Goal: Information Seeking & Learning: Learn about a topic

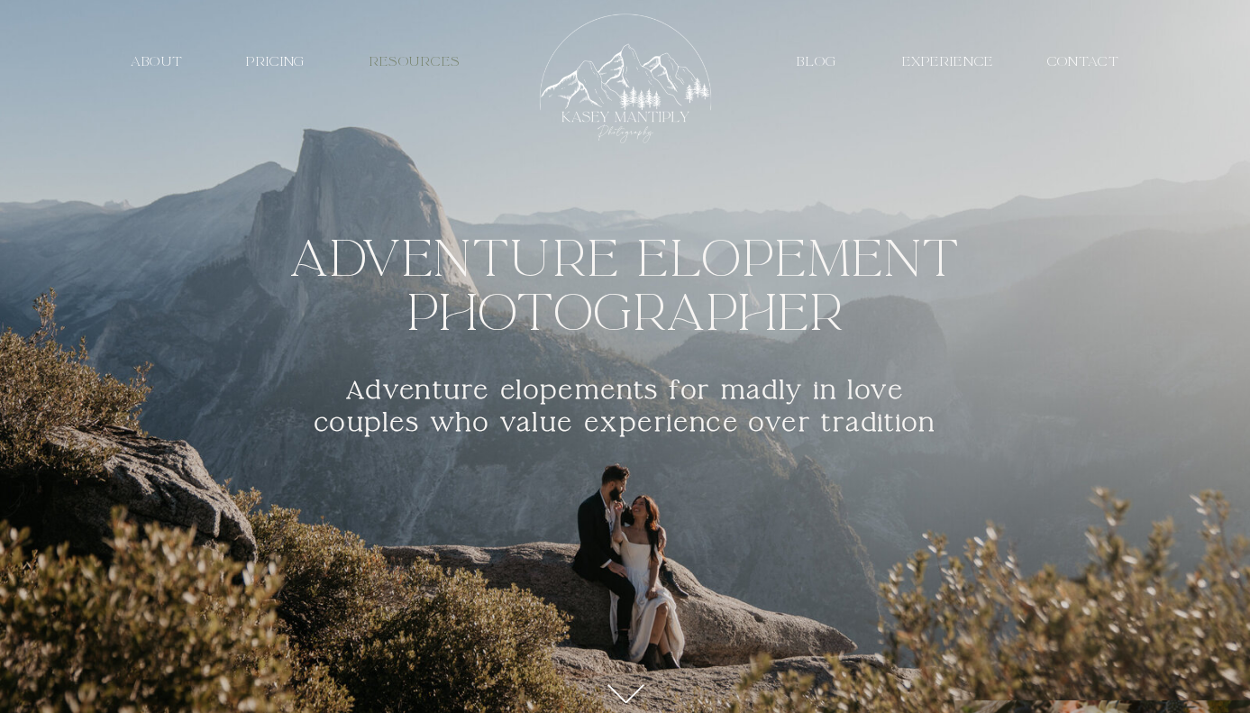
click at [405, 64] on nav "resources" at bounding box center [415, 61] width 124 height 17
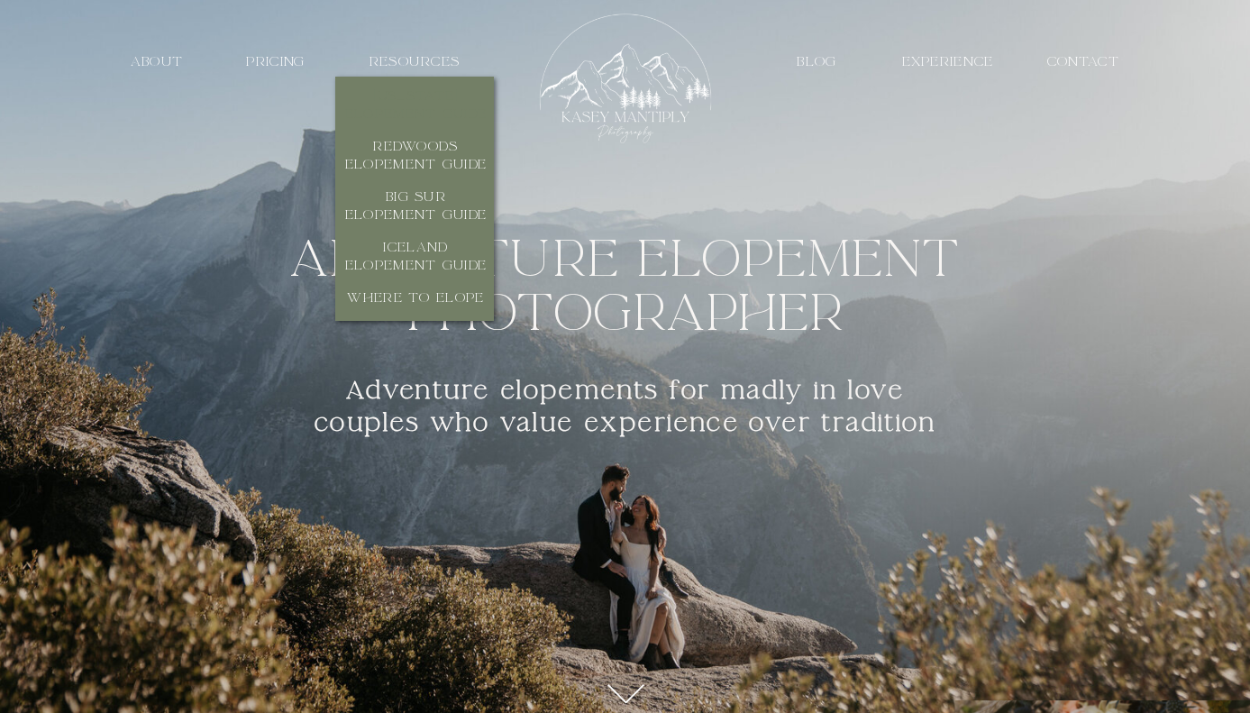
click at [442, 113] on h3 "[US_STATE] Elopement Guide" at bounding box center [416, 105] width 151 height 37
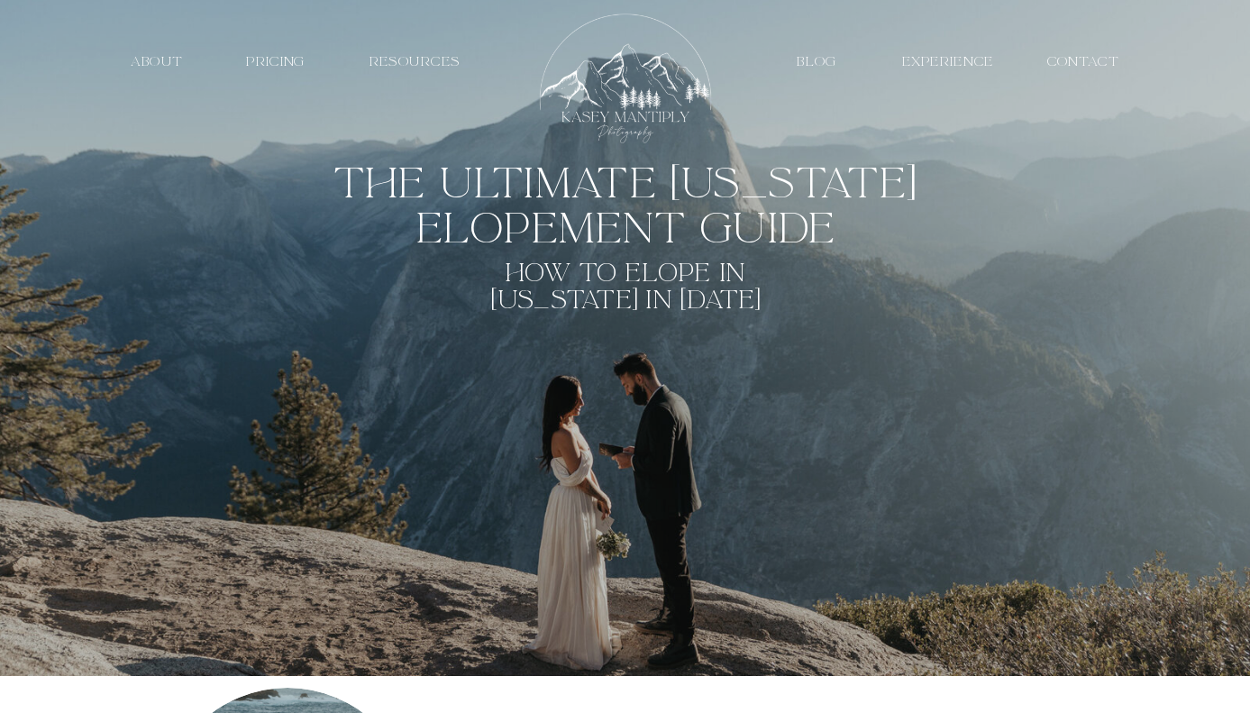
click at [435, 64] on nav "resources" at bounding box center [415, 61] width 124 height 17
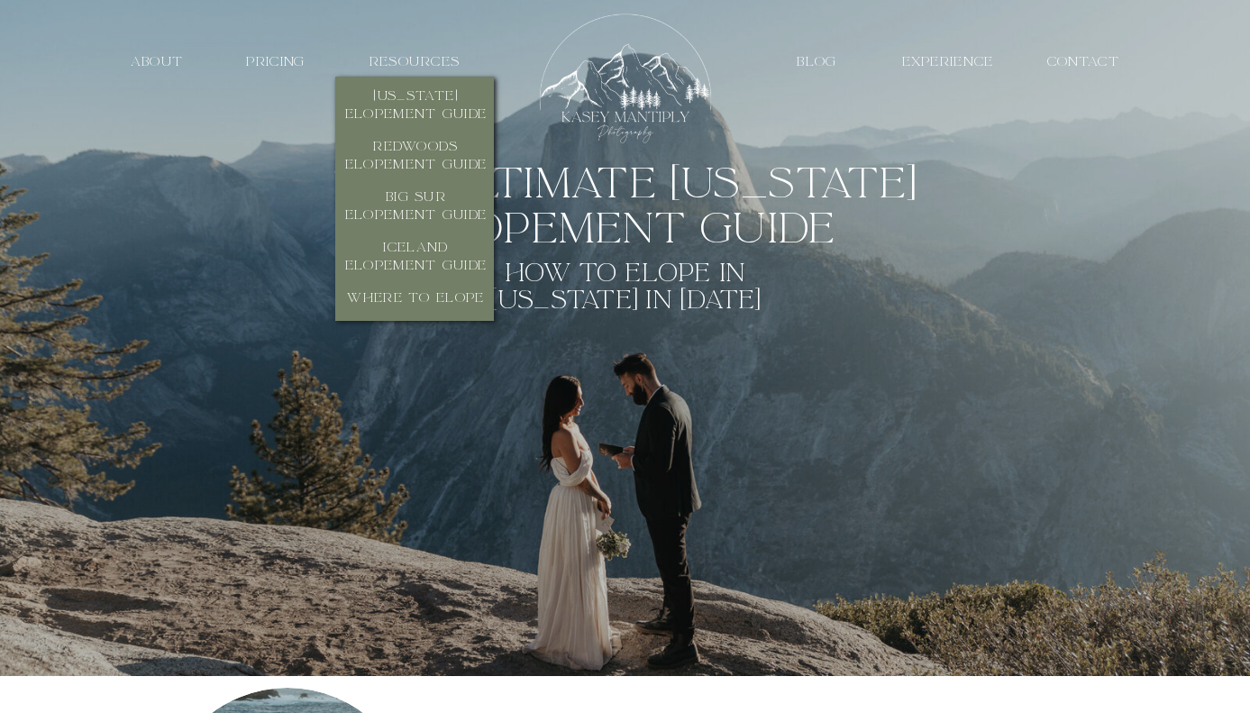
click at [716, 186] on div at bounding box center [626, 232] width 1250 height 273
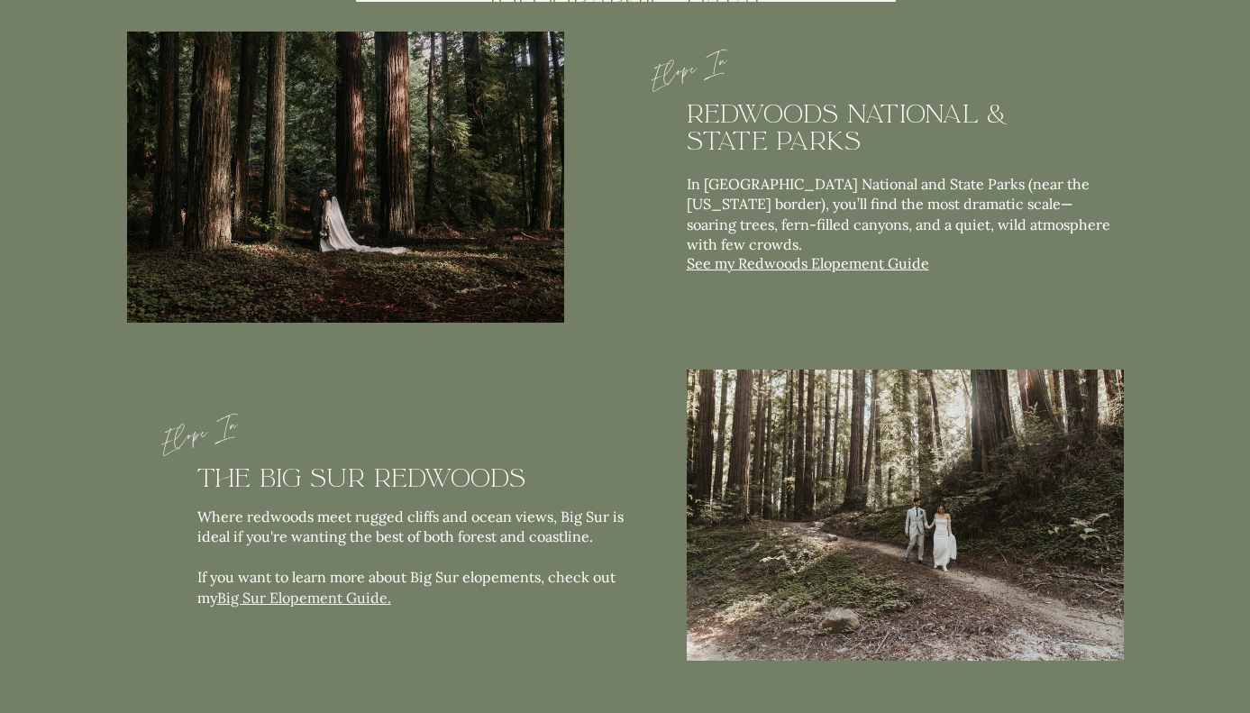
scroll to position [2730, 0]
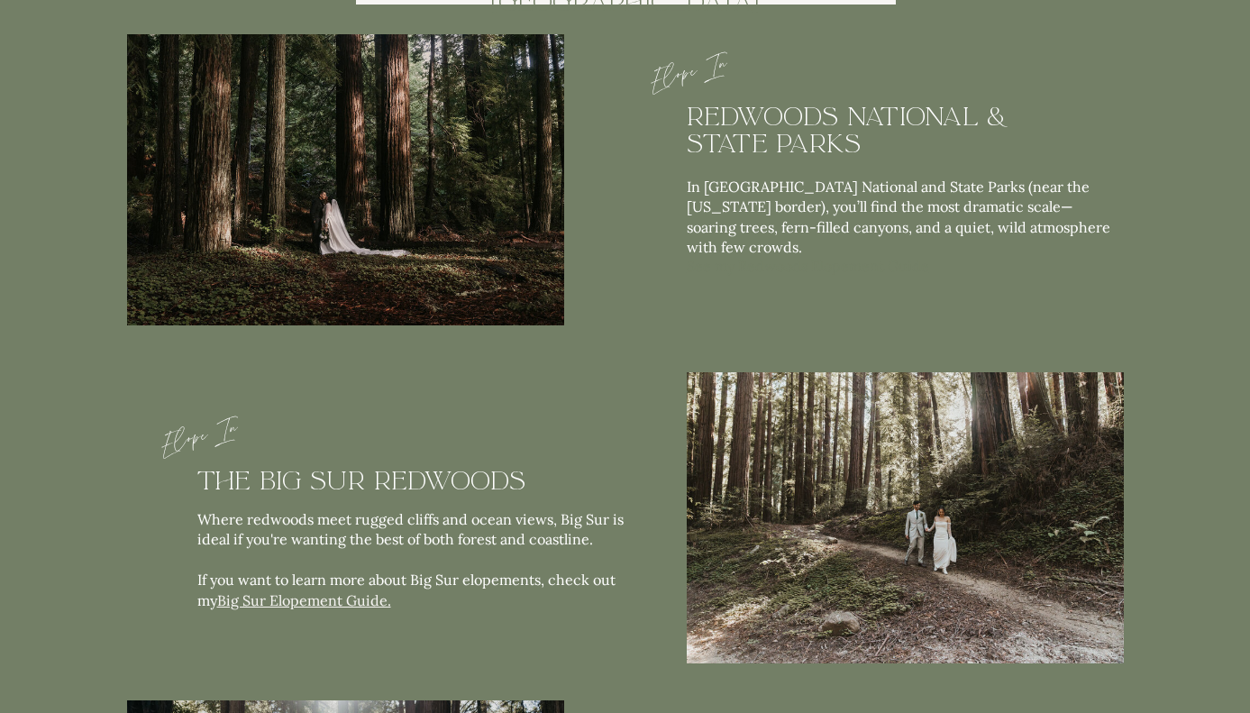
click at [874, 270] on link "See my Redwoods Elopement Guide" at bounding box center [808, 266] width 243 height 18
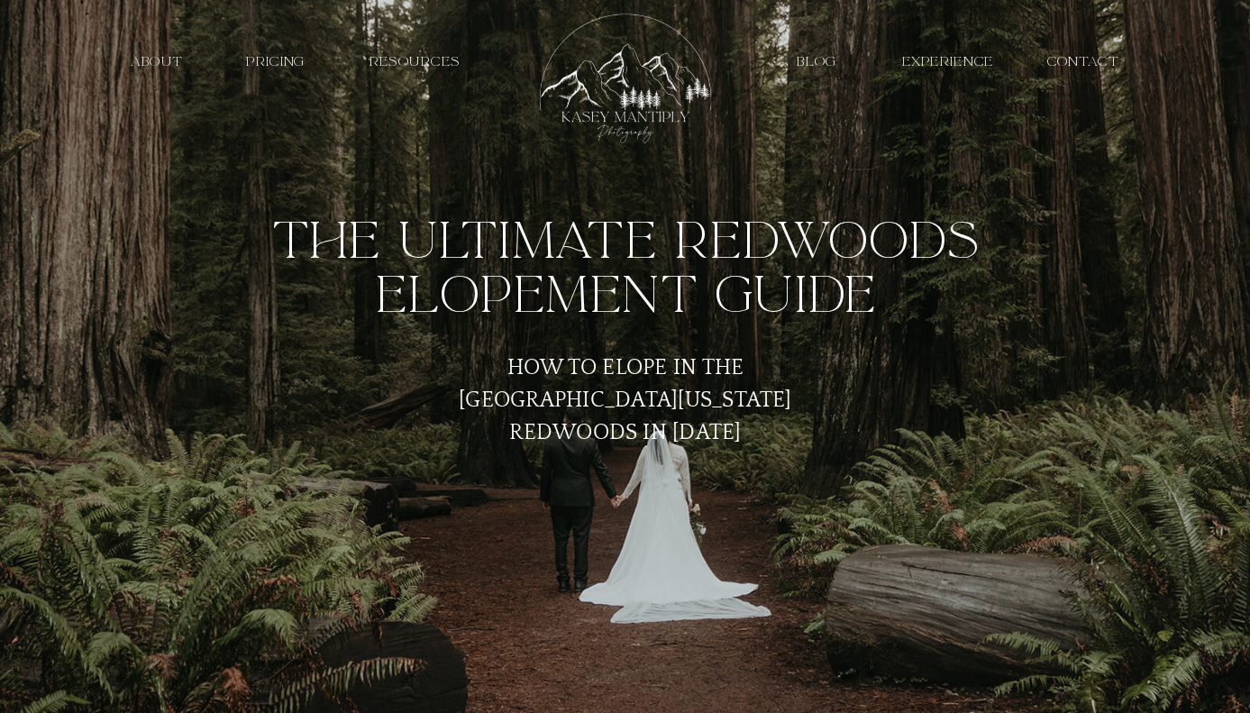
click at [915, 306] on h1 "The Ultimate Redwoods Elopement Guide" at bounding box center [625, 268] width 765 height 109
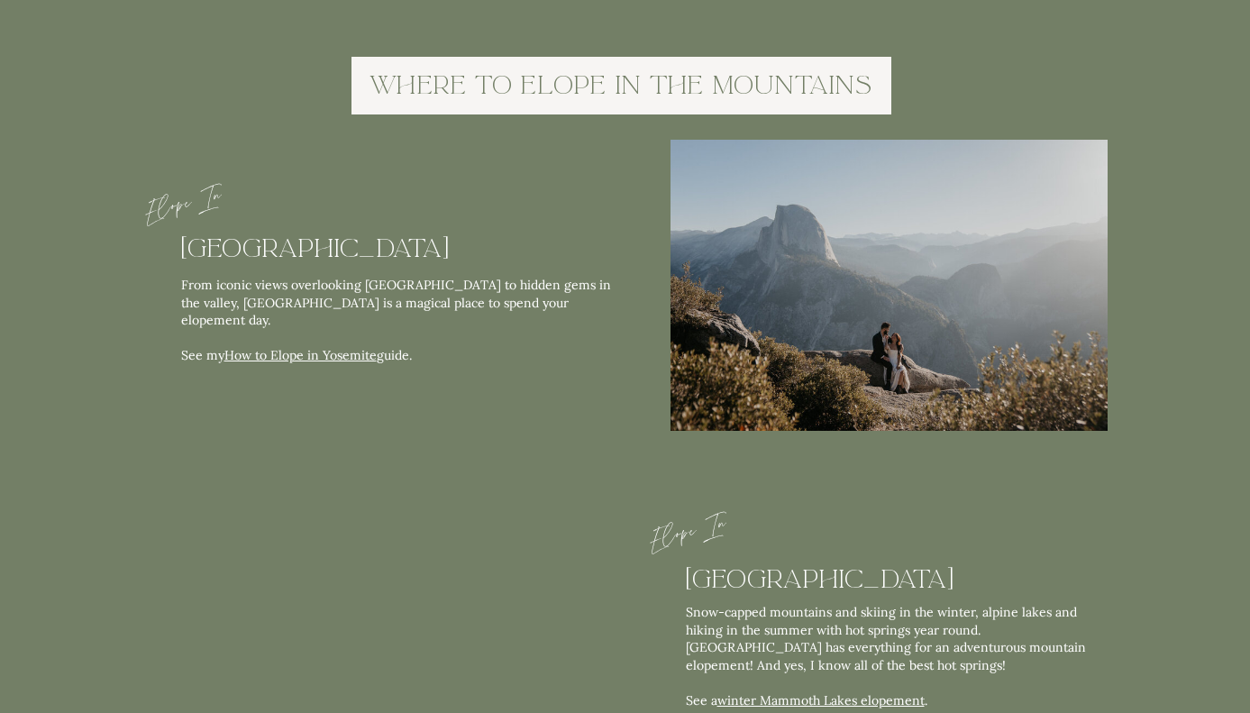
scroll to position [4077, 0]
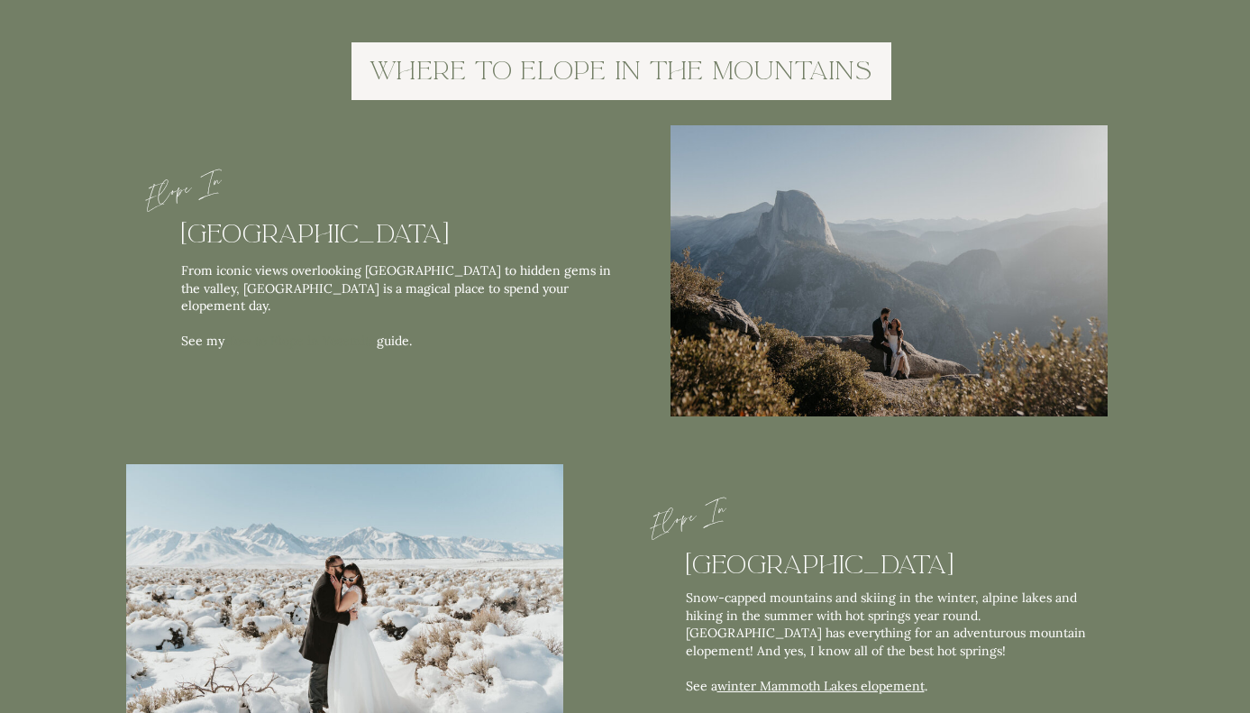
click at [340, 333] on link "How to Elope in Yosemite" at bounding box center [300, 341] width 152 height 16
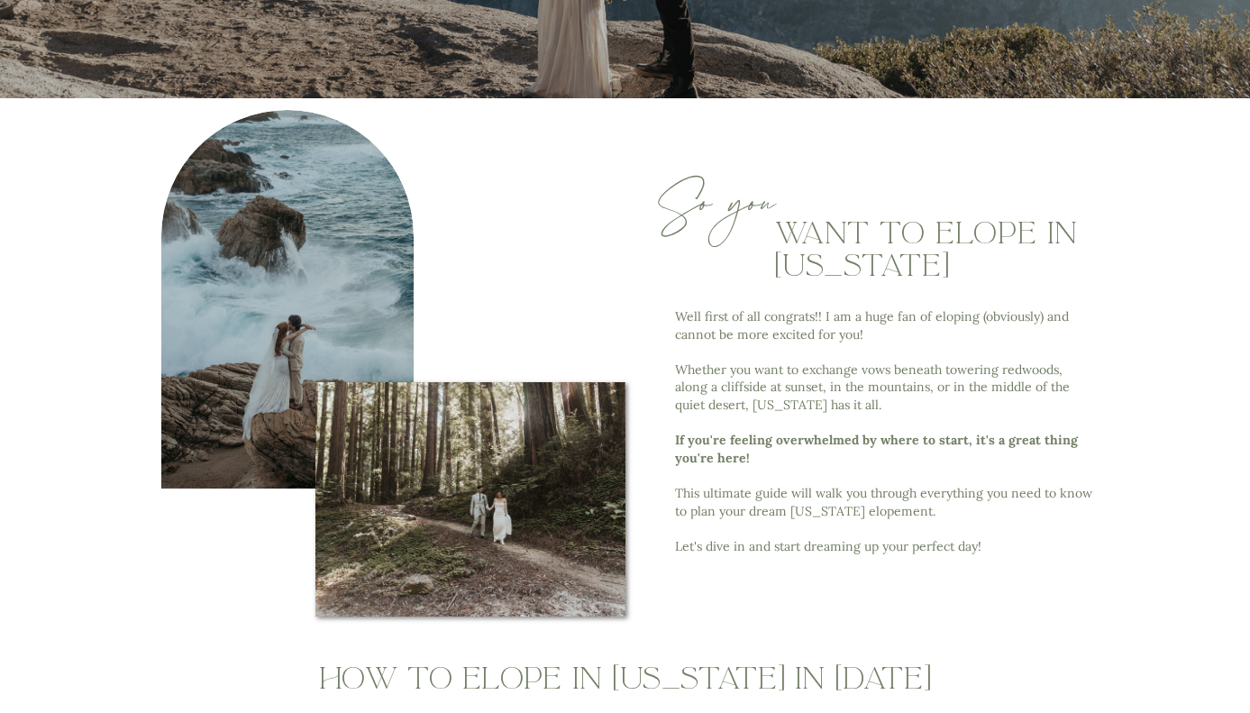
scroll to position [888, 0]
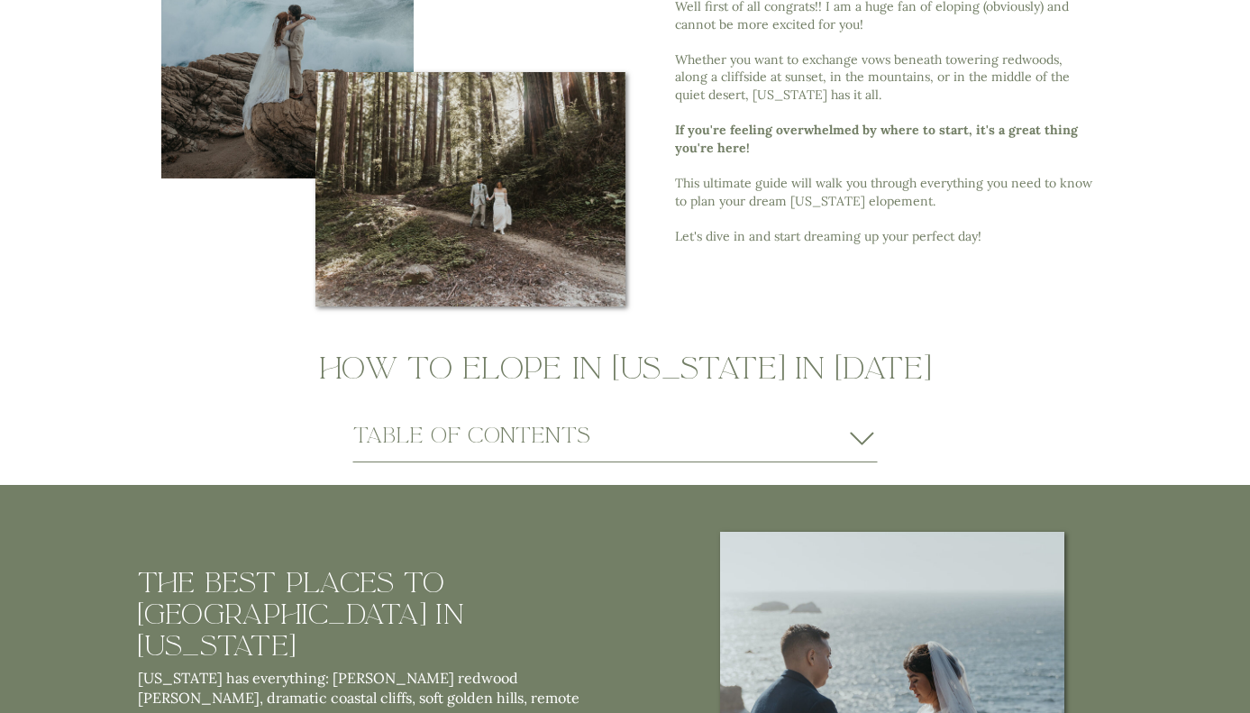
click at [862, 441] on icon at bounding box center [863, 439] width 32 height 28
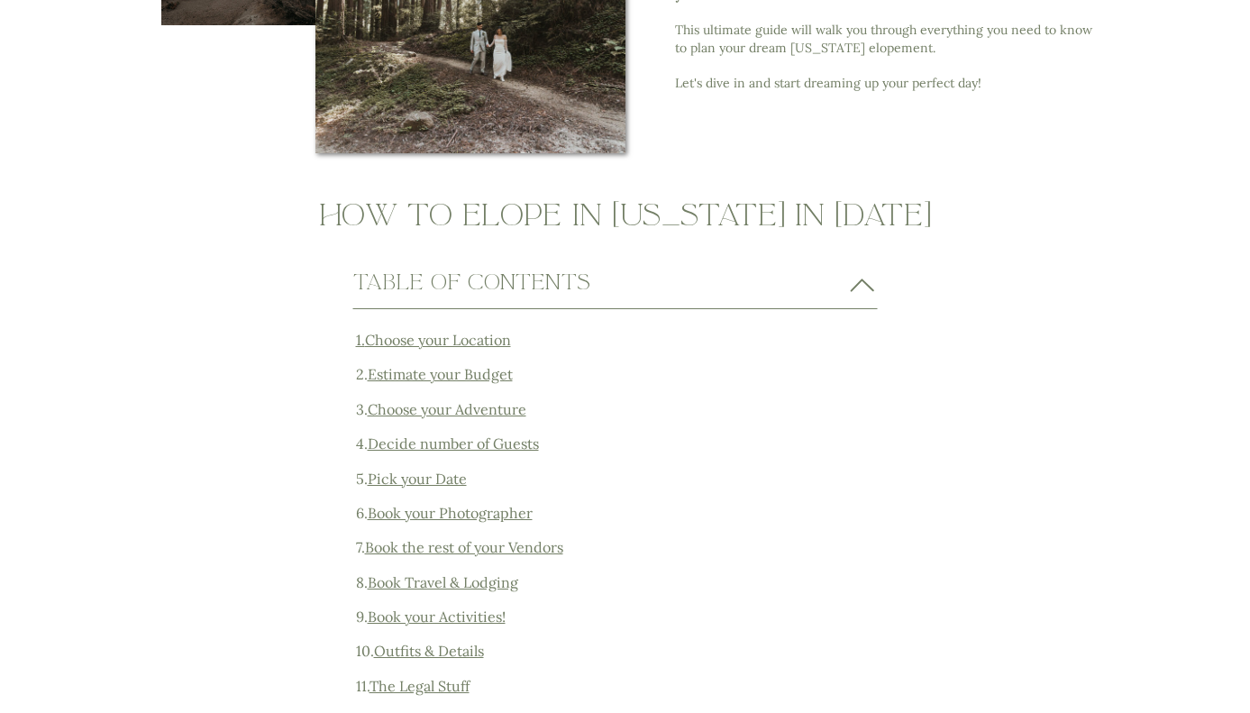
scroll to position [1290, 0]
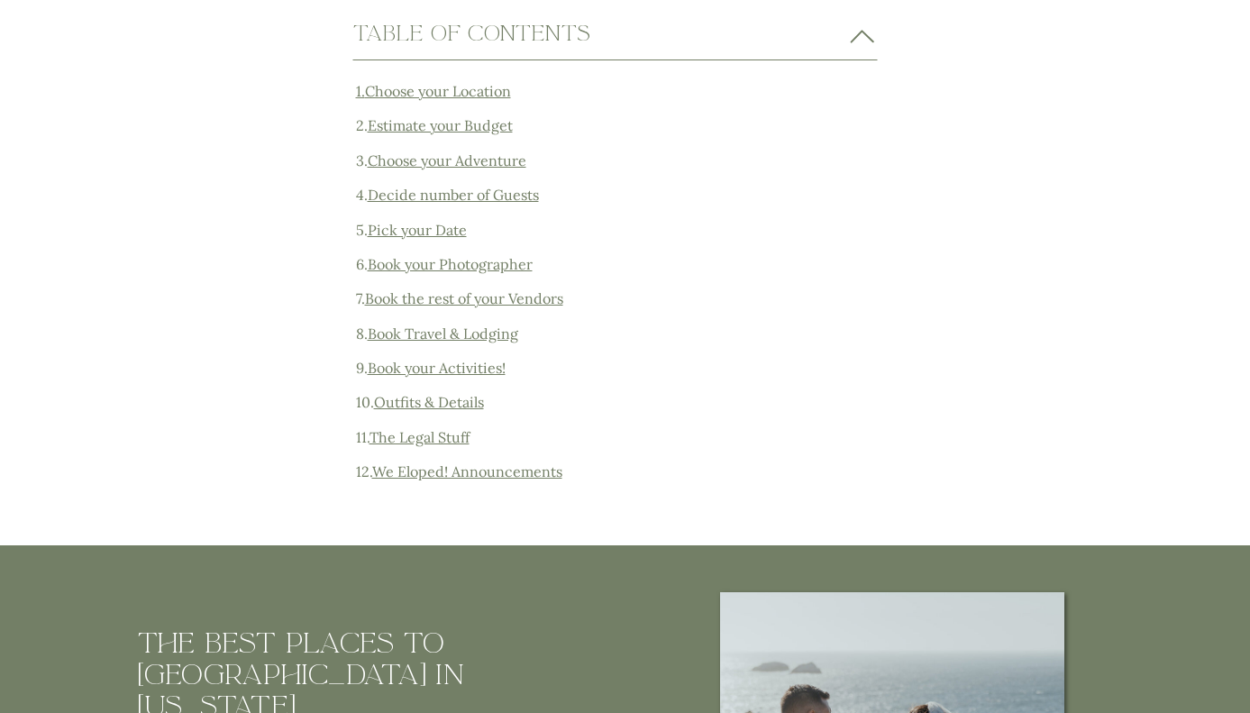
click at [869, 41] on icon at bounding box center [862, 37] width 32 height 29
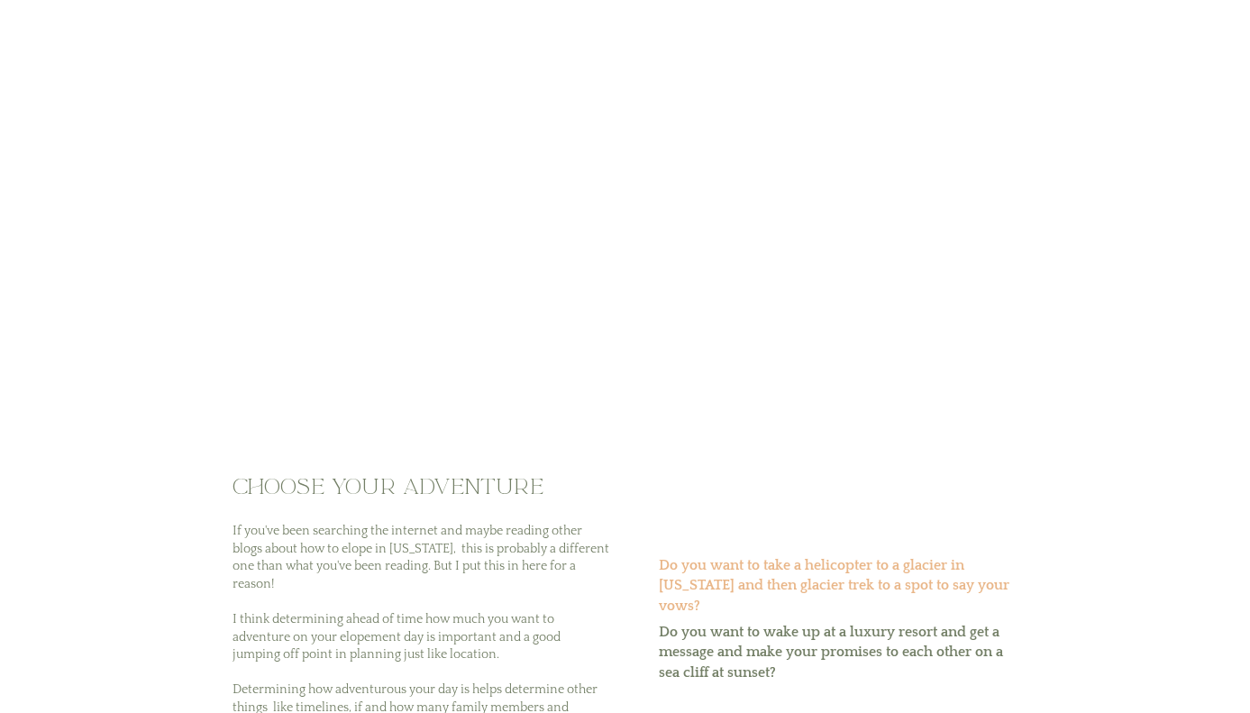
scroll to position [10712, 0]
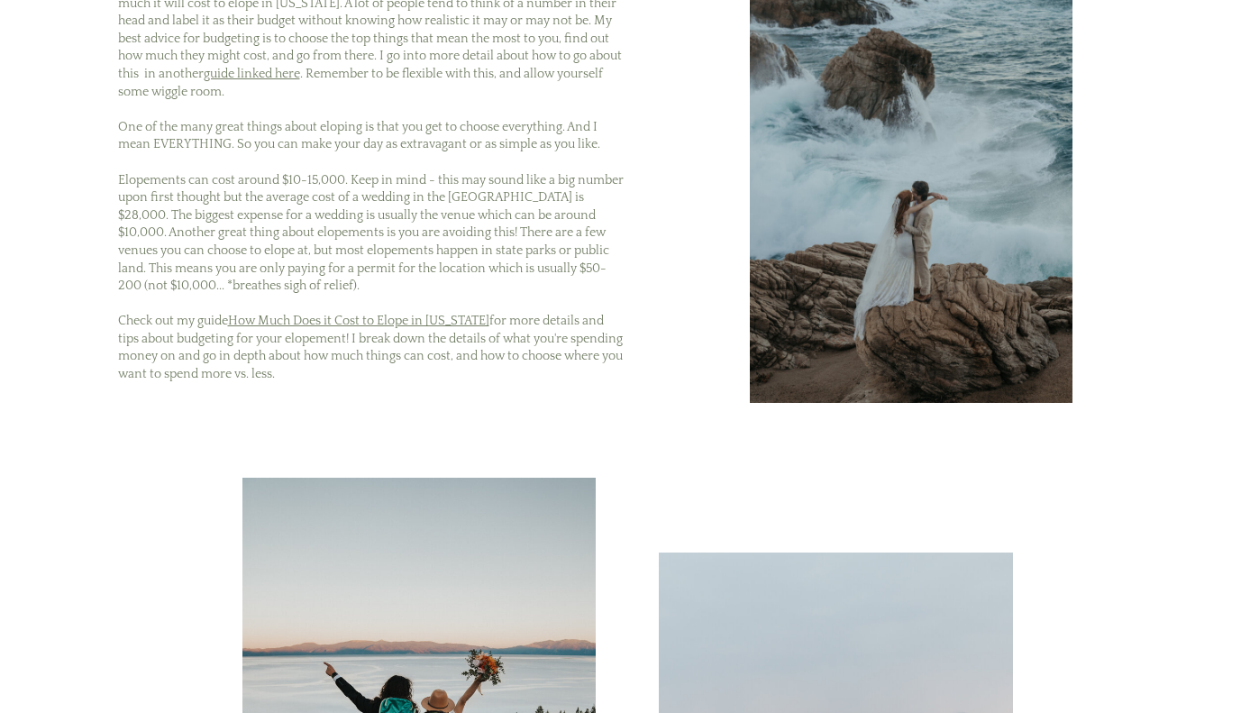
scroll to position [9800, 0]
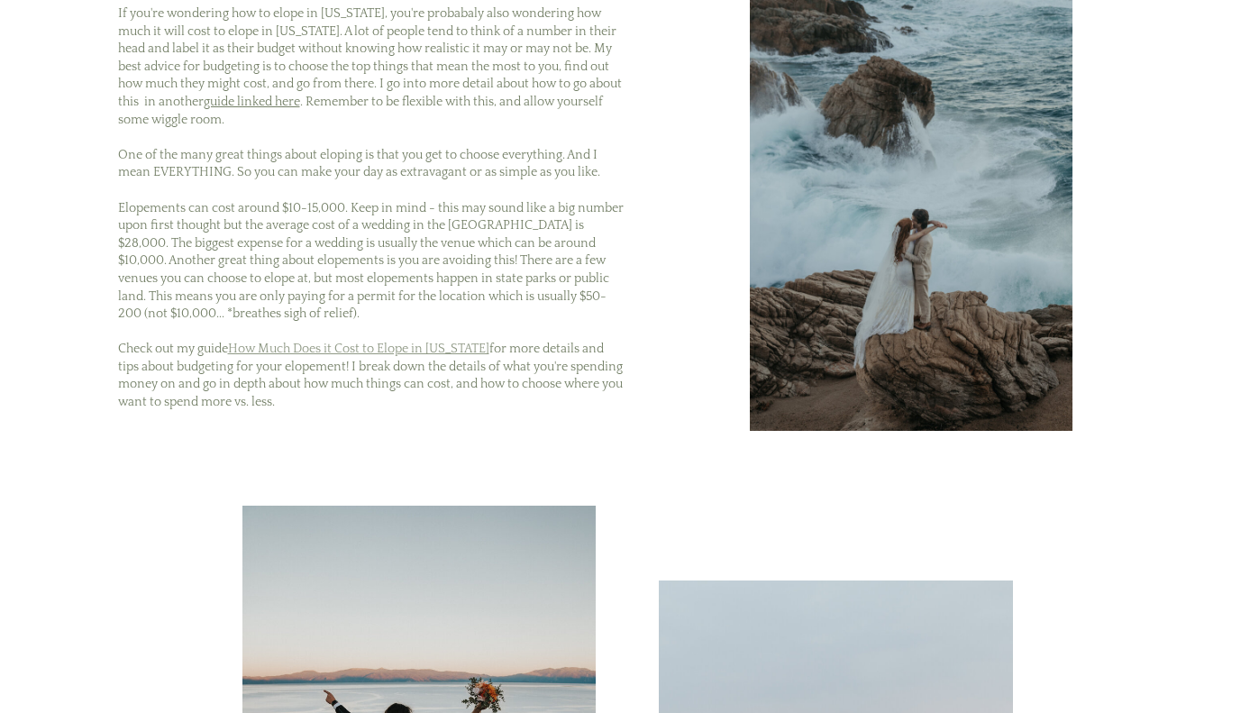
click at [437, 350] on link "How Much Does it Cost to Elope in [US_STATE]" at bounding box center [358, 349] width 261 height 14
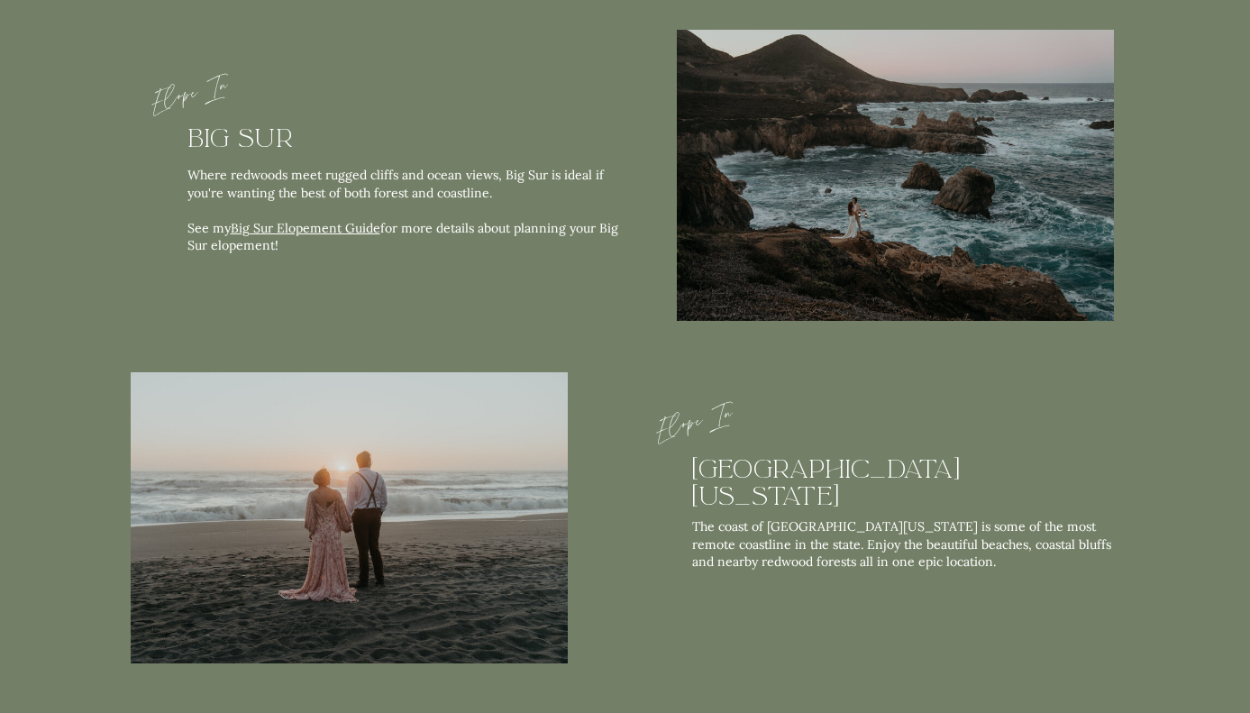
scroll to position [5624, 0]
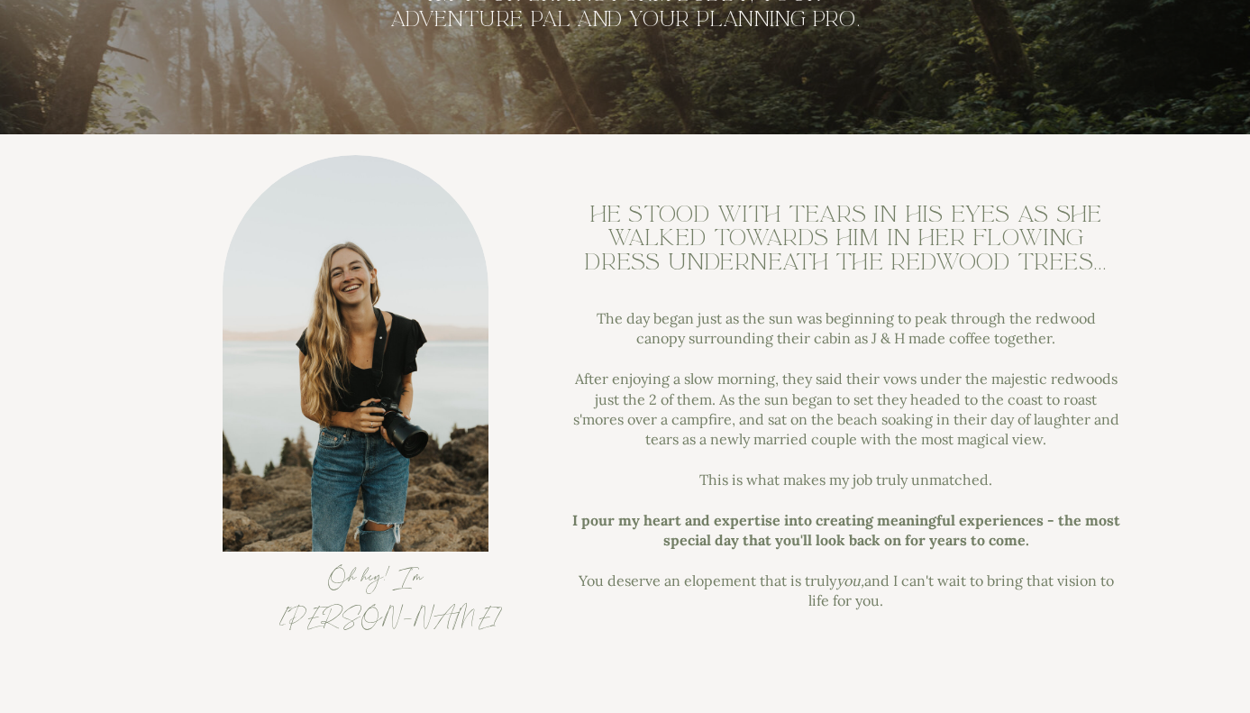
scroll to position [1432, 0]
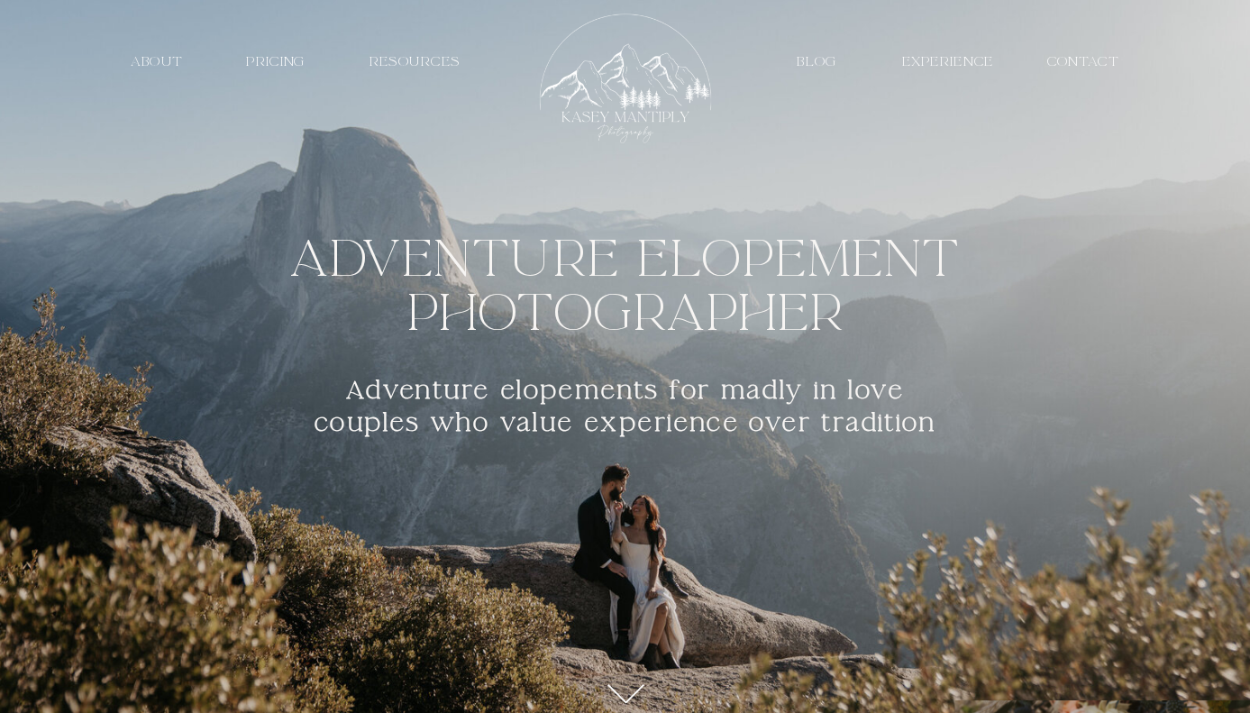
click at [825, 69] on nav "Blog" at bounding box center [817, 61] width 61 height 17
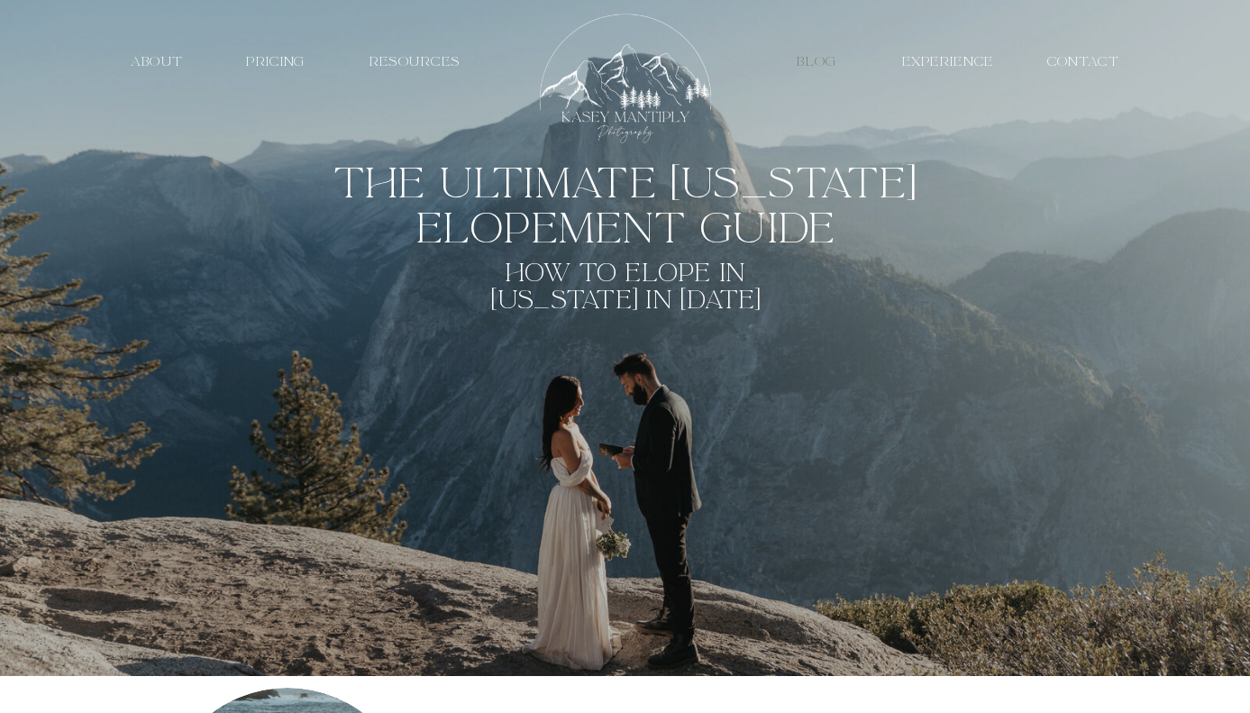
click at [827, 66] on nav "Blog" at bounding box center [817, 61] width 61 height 17
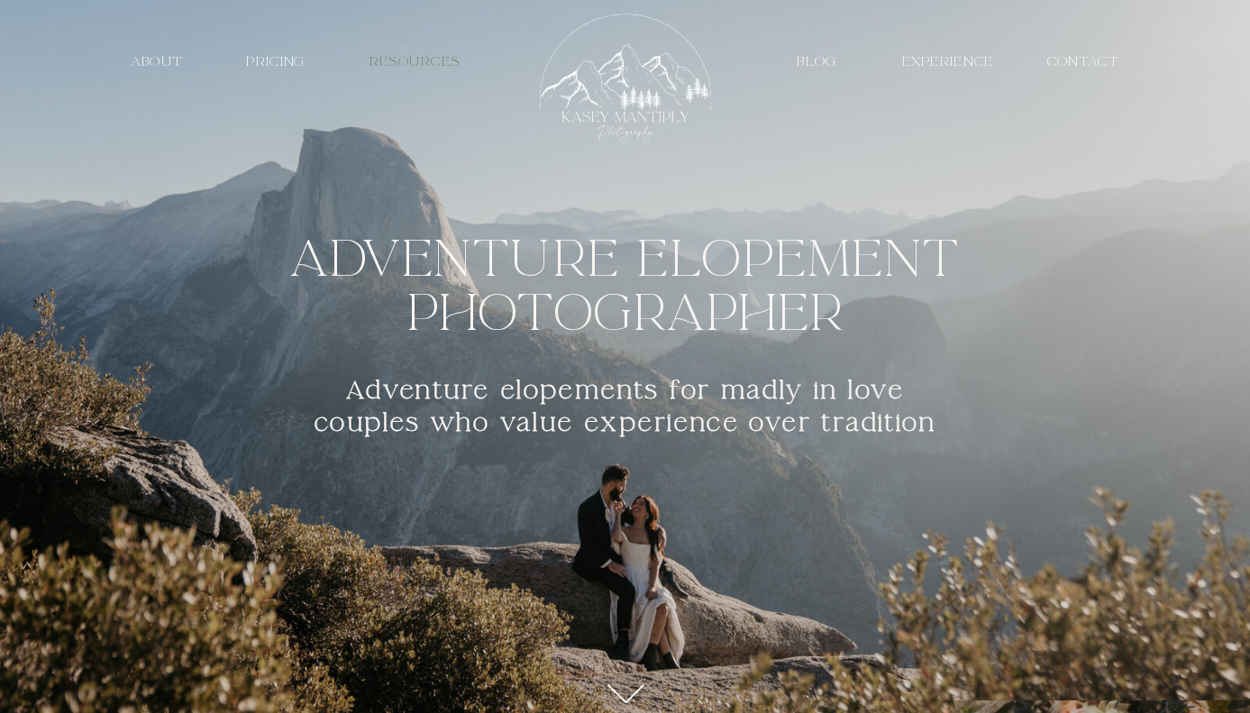
click at [455, 66] on nav "resources" at bounding box center [415, 61] width 124 height 17
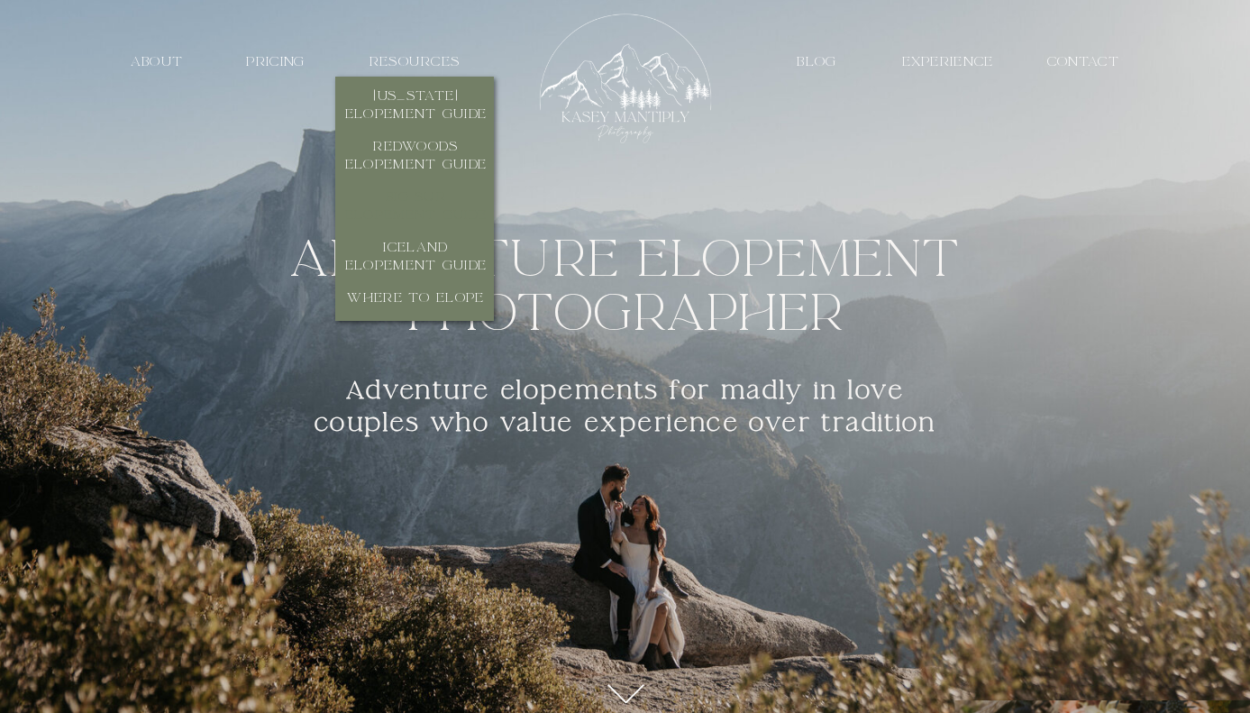
click at [451, 212] on h3 "Big Sur elopement guide" at bounding box center [416, 206] width 151 height 37
